Goal: Information Seeking & Learning: Learn about a topic

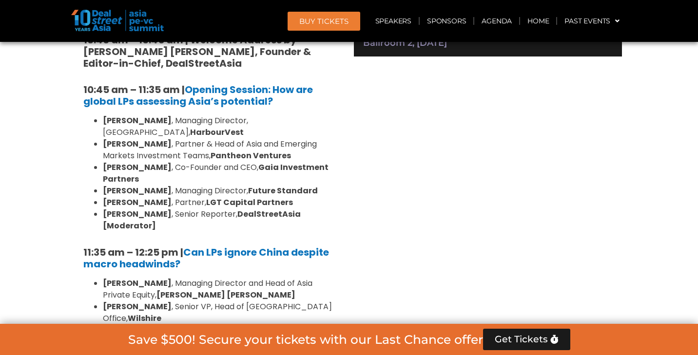
scroll to position [702, 0]
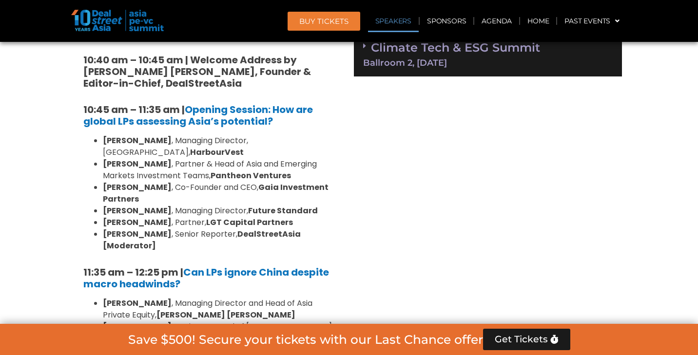
click at [399, 19] on link "Speakers" at bounding box center [393, 21] width 51 height 22
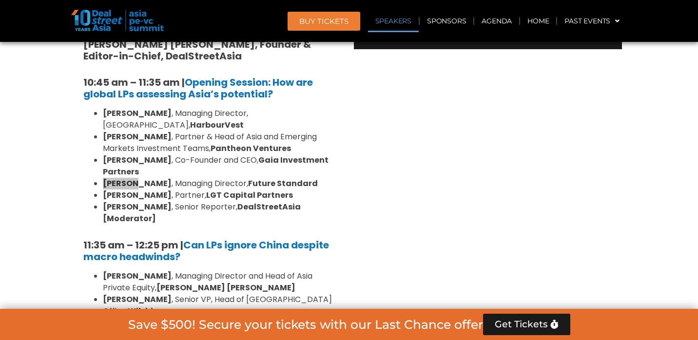
scroll to position [4100, 0]
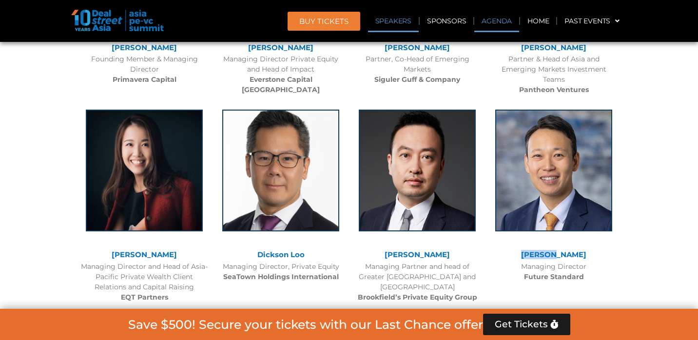
click at [502, 19] on link "Agenda" at bounding box center [496, 21] width 45 height 22
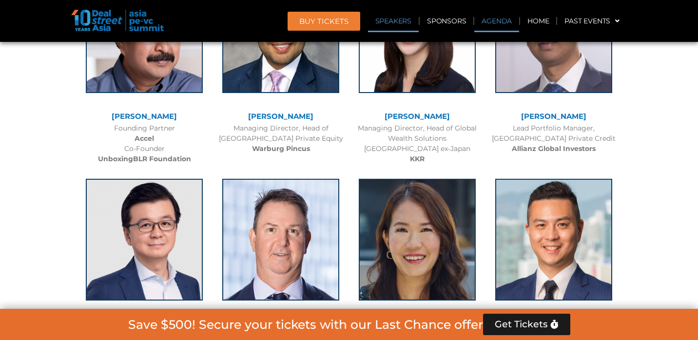
scroll to position [508, 0]
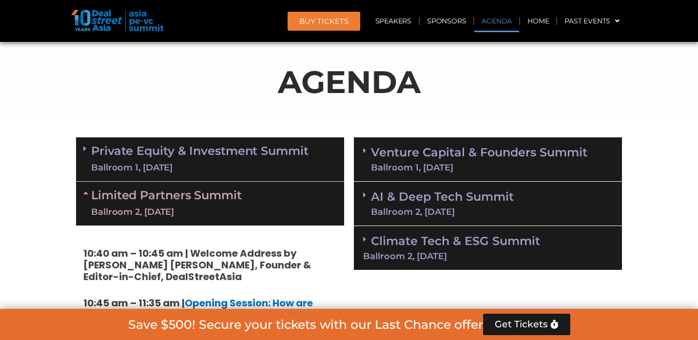
click at [412, 154] on link "Venture Capital & Founders​ Summit Ballroom 1, [DATE]" at bounding box center [479, 159] width 216 height 25
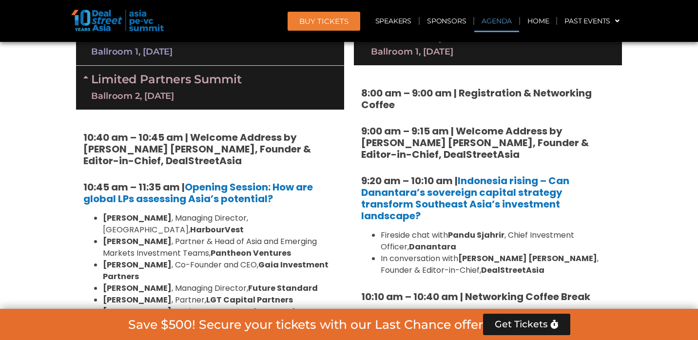
scroll to position [598, 0]
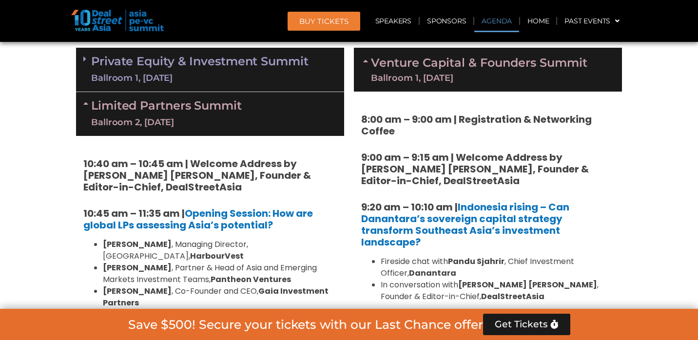
click at [362, 116] on strong "8:00 am – 9:00 am | Registration & Networking Coffee" at bounding box center [476, 125] width 230 height 25
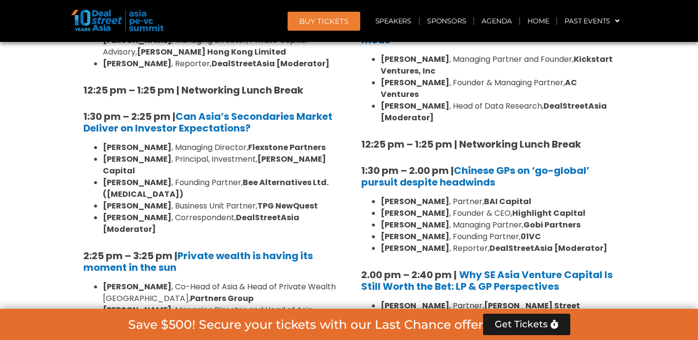
scroll to position [1049, 0]
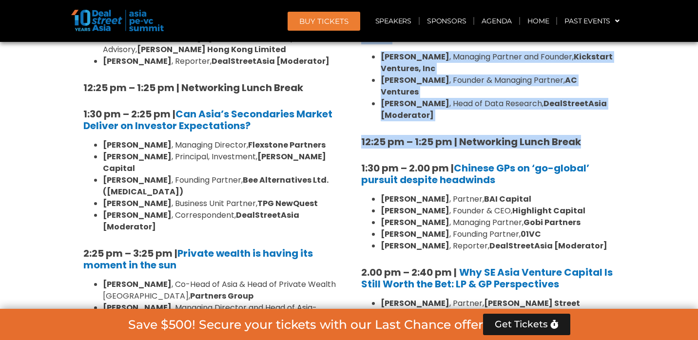
click at [592, 136] on h5 "12:25 pm – 1:25 pm | Networking Lunch Break" at bounding box center [487, 142] width 253 height 12
copy div "9:43 lo – 8:67 ip | Dolorsitamet & Consectetu Adipis 1:60 el – 2:39 se | Doeius…"
click at [428, 133] on div "8:00 am – 9:00 am | Registration & Networking Coffee 9:00 am – 9:15 am | Welcom…" at bounding box center [487, 263] width 253 height 1202
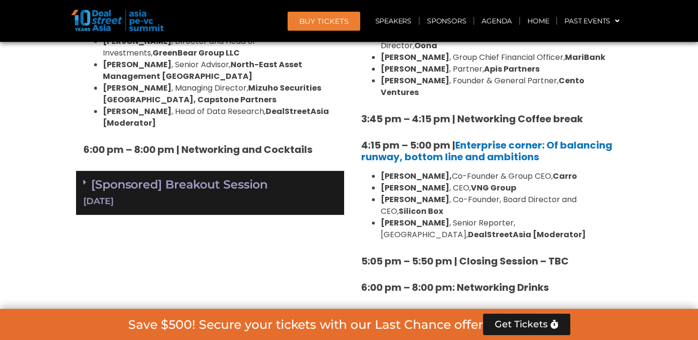
scroll to position [1745, 0]
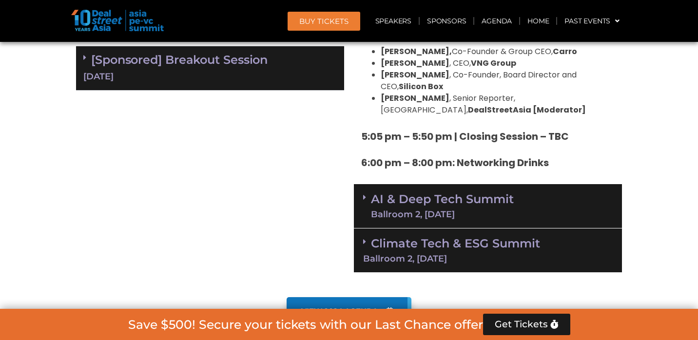
click at [428, 210] on div "Ballroom 2, [DATE]" at bounding box center [442, 214] width 143 height 9
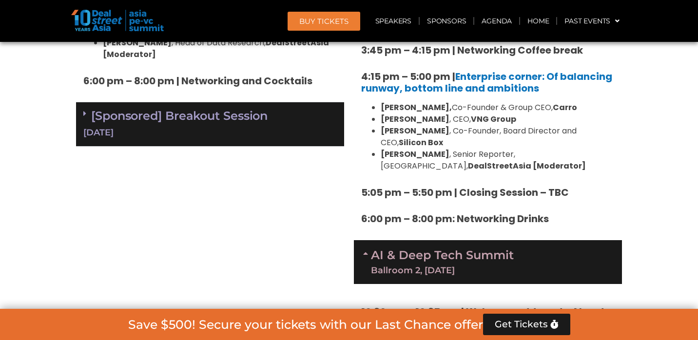
scroll to position [1648, 0]
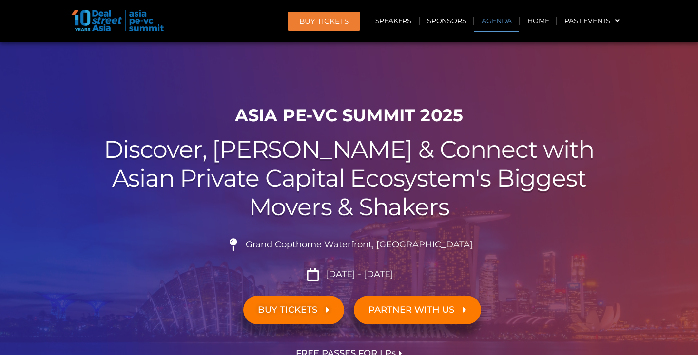
click at [497, 21] on link "Agenda" at bounding box center [496, 21] width 45 height 22
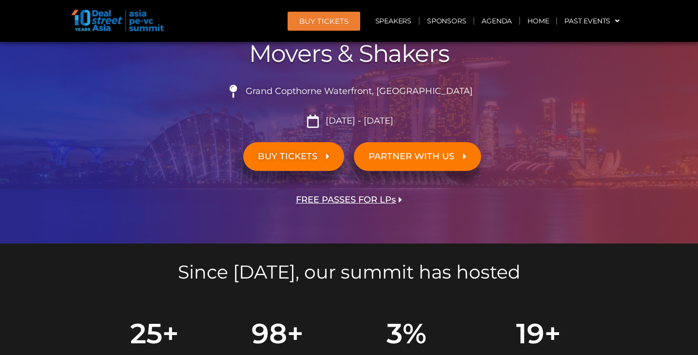
scroll to position [508, 0]
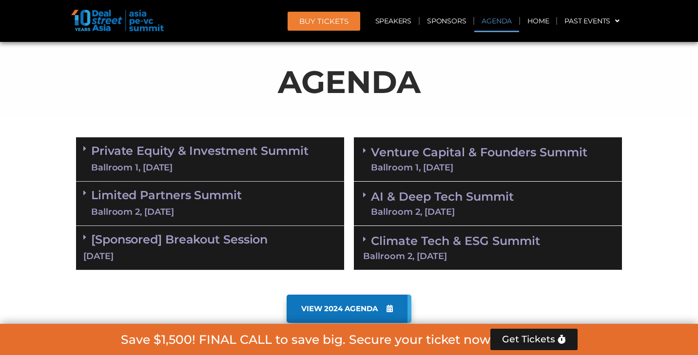
click at [200, 155] on link "Private Equity & Investment Summit Ballroom 1, 10 Sept" at bounding box center [199, 159] width 217 height 29
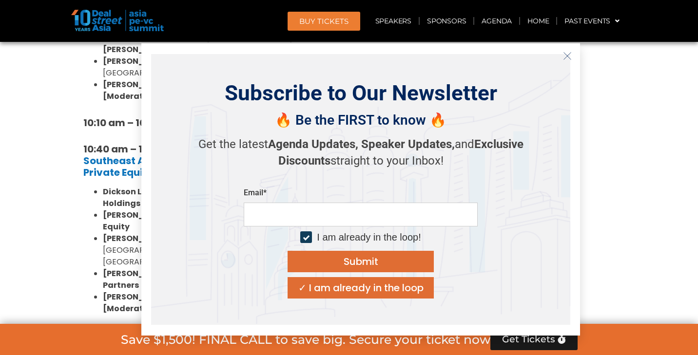
scroll to position [872, 0]
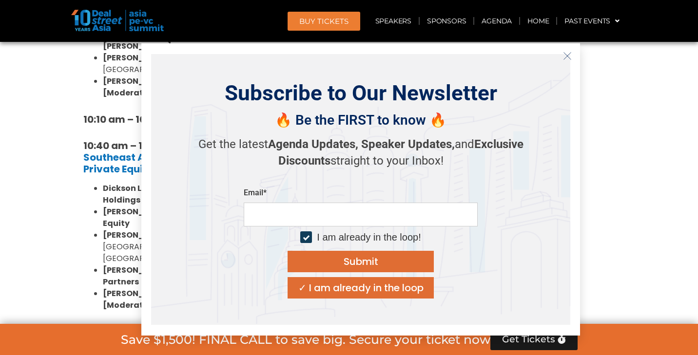
drag, startPoint x: 271, startPoint y: 143, endPoint x: 569, endPoint y: 56, distance: 310.2
click at [569, 56] on icon "Close" at bounding box center [567, 56] width 9 height 9
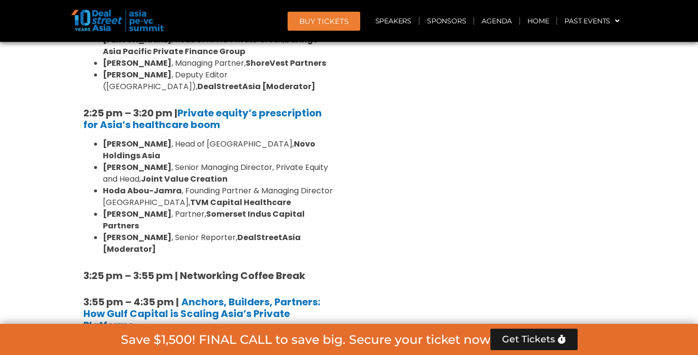
scroll to position [1465, 0]
drag, startPoint x: 76, startPoint y: 151, endPoint x: 350, endPoint y: 232, distance: 285.8
click at [350, 232] on div "Private Equity & Investment Summit Ballroom 1, 10 Sept 8:00 am – 9:00 am | Regi…" at bounding box center [348, 9] width 555 height 1669
click at [350, 232] on div "Venture Capital & Founders​ Summit Ballroom 1, 11 Sept 8:00 am – 9:00 am | Regi…" at bounding box center [488, 9] width 278 height 1669
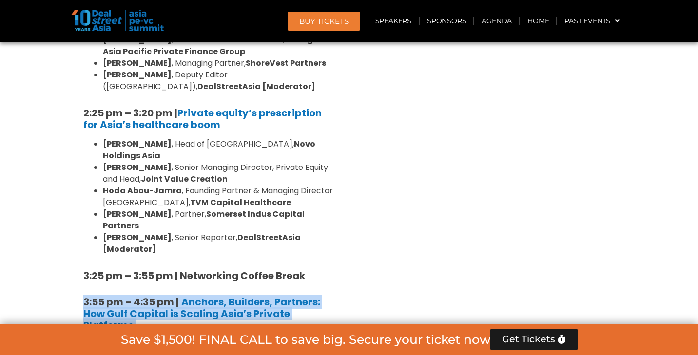
drag, startPoint x: 77, startPoint y: 148, endPoint x: 345, endPoint y: 236, distance: 282.1
click at [345, 236] on div "Private Equity & Investment Summit Ballroom 1, 10 Sept 8:00 am – 9:00 am | Regi…" at bounding box center [210, 9] width 278 height 1669
copy div "3:55 pm – 4:35 pm | Anchors, Builders, Partners: How Gulf Capital is Scaling As…"
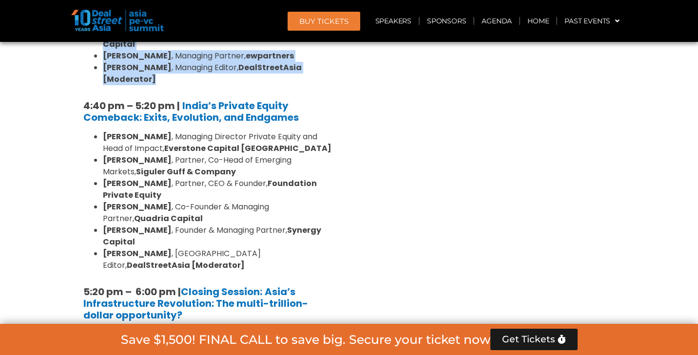
scroll to position [1892, 0]
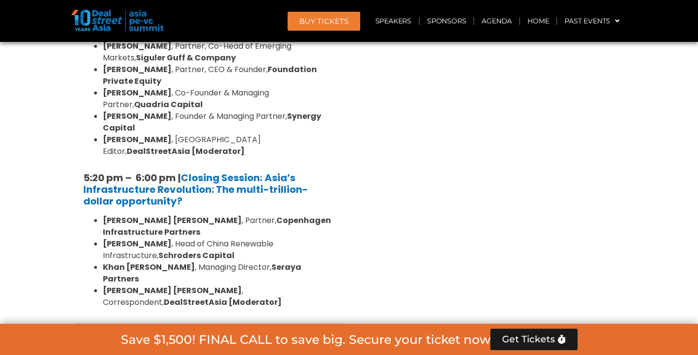
click at [215, 331] on link "Limited Partners Summit Ballroom 2, 10 Sept" at bounding box center [166, 345] width 151 height 29
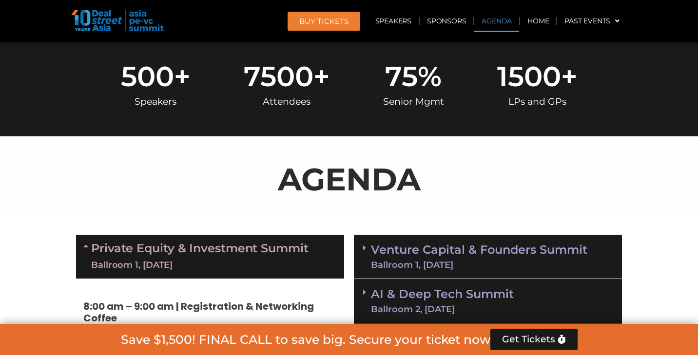
scroll to position [488, 0]
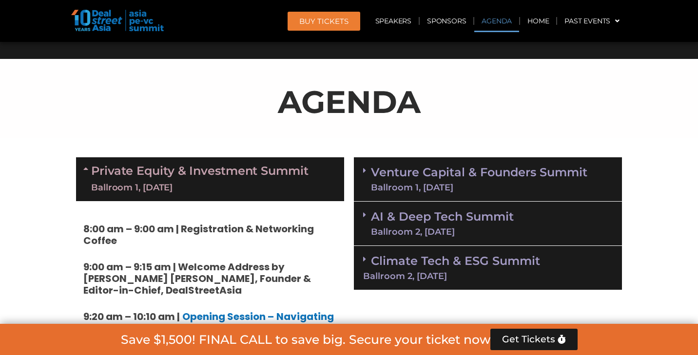
click at [419, 183] on div "Ballroom 1, [DATE]" at bounding box center [479, 187] width 216 height 9
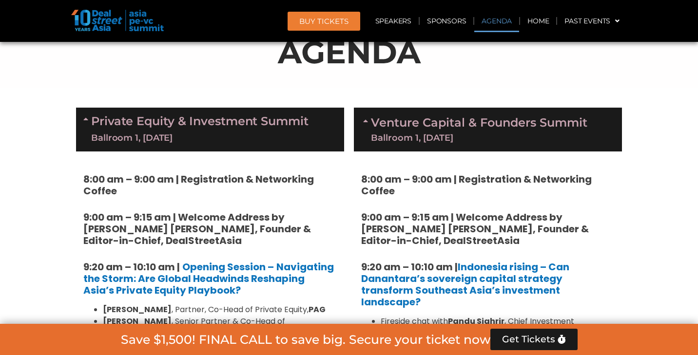
scroll to position [542, 0]
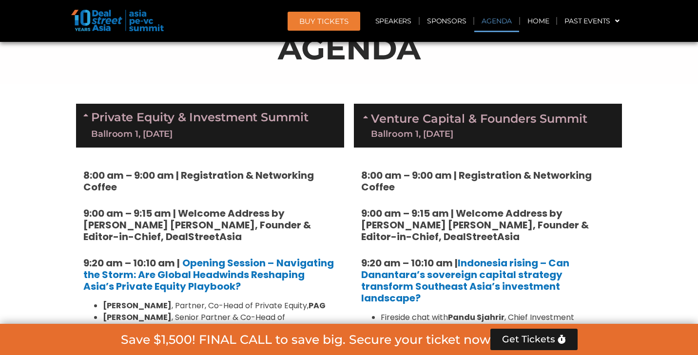
click at [362, 171] on strong "8:00 am – 9:00 am | Registration & Networking Coffee" at bounding box center [476, 181] width 230 height 25
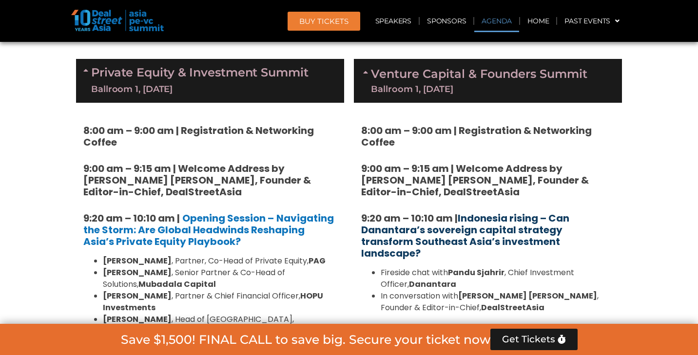
scroll to position [586, 0]
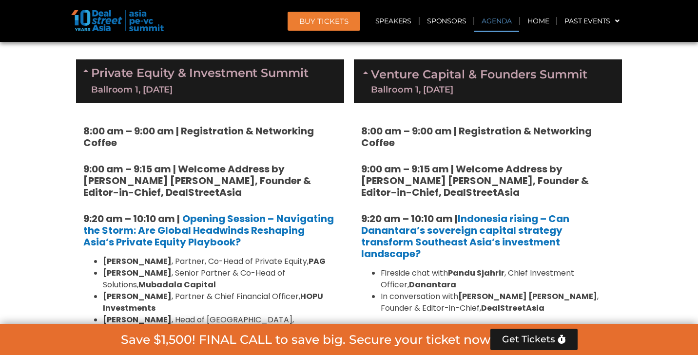
click at [361, 127] on strong "8:00 am – 9:00 am | Registration & Networking Coffee" at bounding box center [476, 136] width 230 height 25
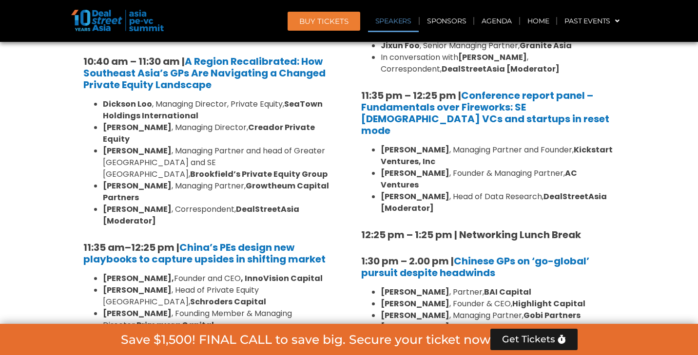
scroll to position [964, 0]
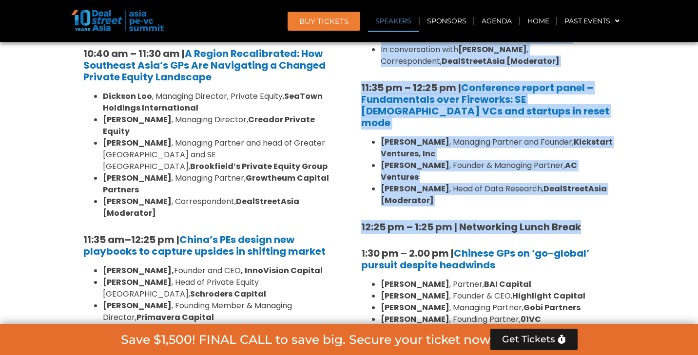
click at [591, 221] on h5 "12:25 pm – 1:25 pm | Networking Lunch Break" at bounding box center [487, 227] width 253 height 12
copy div "9:43 lo – 8:67 ip | Dolorsitamet & Consectetu Adipis 1:60 el – 2:39 se | Doeius…"
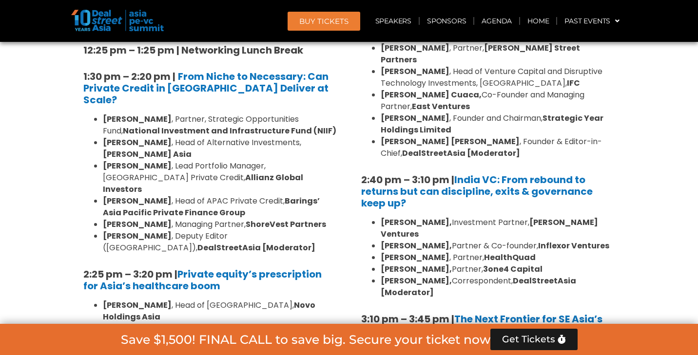
scroll to position [1304, 0]
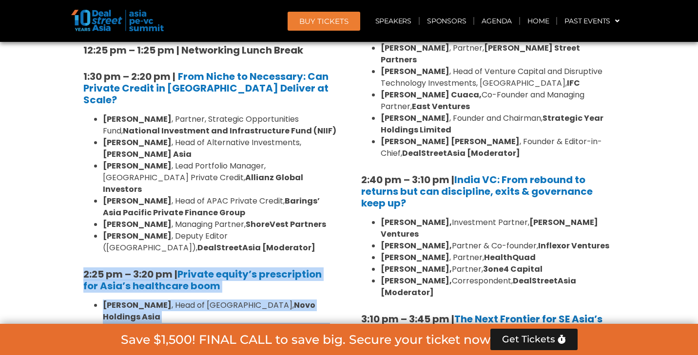
drag, startPoint x: 119, startPoint y: 205, endPoint x: 336, endPoint y: 273, distance: 227.6
click at [336, 273] on div "8:00 am – 9:00 am | Registration & Networking Coffee 9:00 am – 9:15 am | Welcom…" at bounding box center [210, 148] width 268 height 1526
copy div "2:25 pm – 3:20 pm | Private equity’s prescription for Asia’s healthcare boom Dr…"
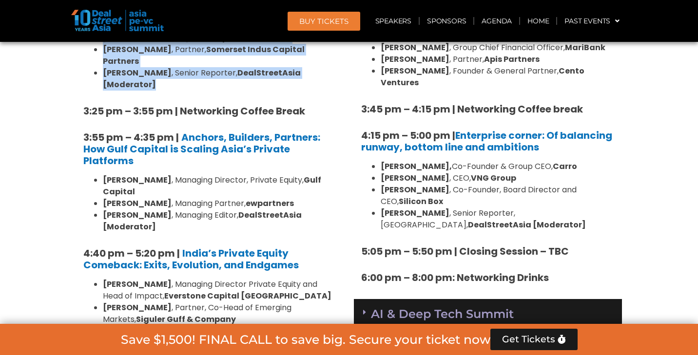
scroll to position [1649, 0]
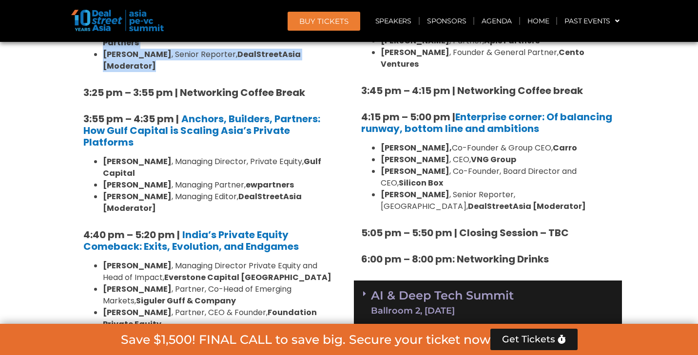
click at [447, 290] on link "AI & Deep Tech Summit Ballroom 2, 11 Sept" at bounding box center [442, 302] width 143 height 25
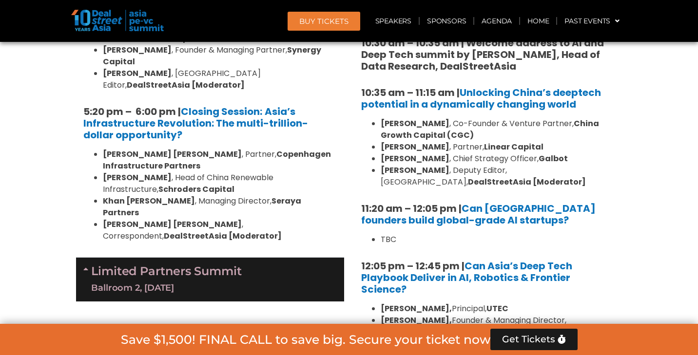
scroll to position [1961, 0]
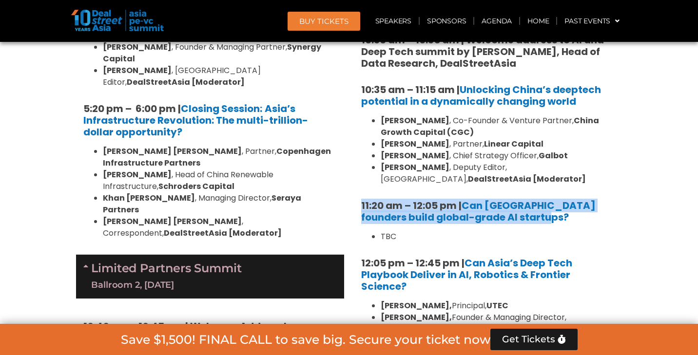
drag, startPoint x: 361, startPoint y: 131, endPoint x: 524, endPoint y: 149, distance: 164.2
click at [524, 149] on div "10:30 am – 10:35 am | Welcome address to AI and Deep Tech summit by Andi Haswid…" at bounding box center [488, 218] width 268 height 413
copy strong "11:20 am – 12:05 pm | Can Southeast Asia founders build global-grade AI startup…"
click at [323, 32] on header "BUY Tickets Speakers Sponsors Agenda Home Past Events JKT 2025 SG 2024 JKT 2024…" at bounding box center [349, 21] width 698 height 42
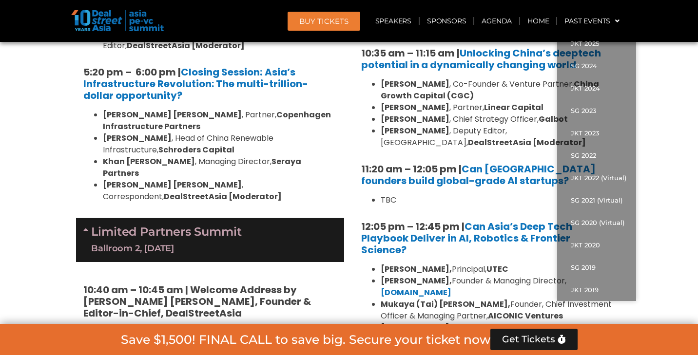
click at [427, 194] on li "TBC" at bounding box center [497, 200] width 234 height 12
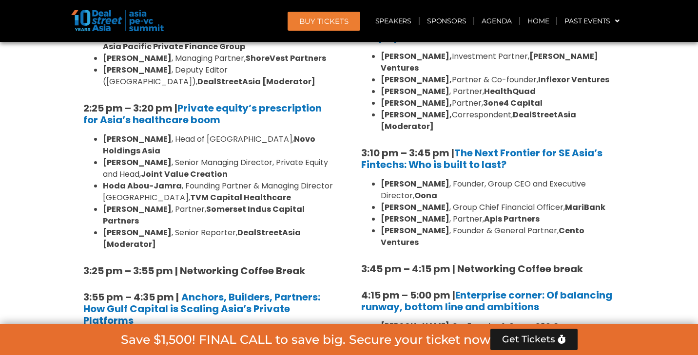
scroll to position [1486, 0]
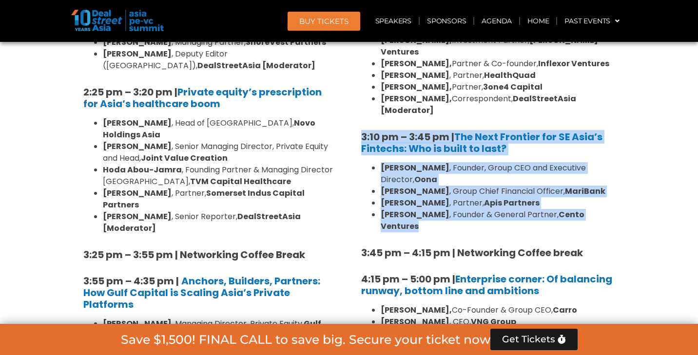
drag, startPoint x: 360, startPoint y: 86, endPoint x: 649, endPoint y: 164, distance: 299.8
copy div "3:10 pm – 3:45 pm | The Next Frontier for SE Asia’s Fintechs: Who is built to l…"
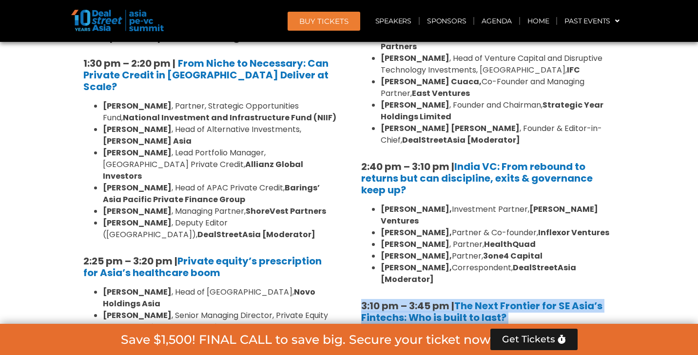
scroll to position [1052, 0]
